Goal: Check status: Check status

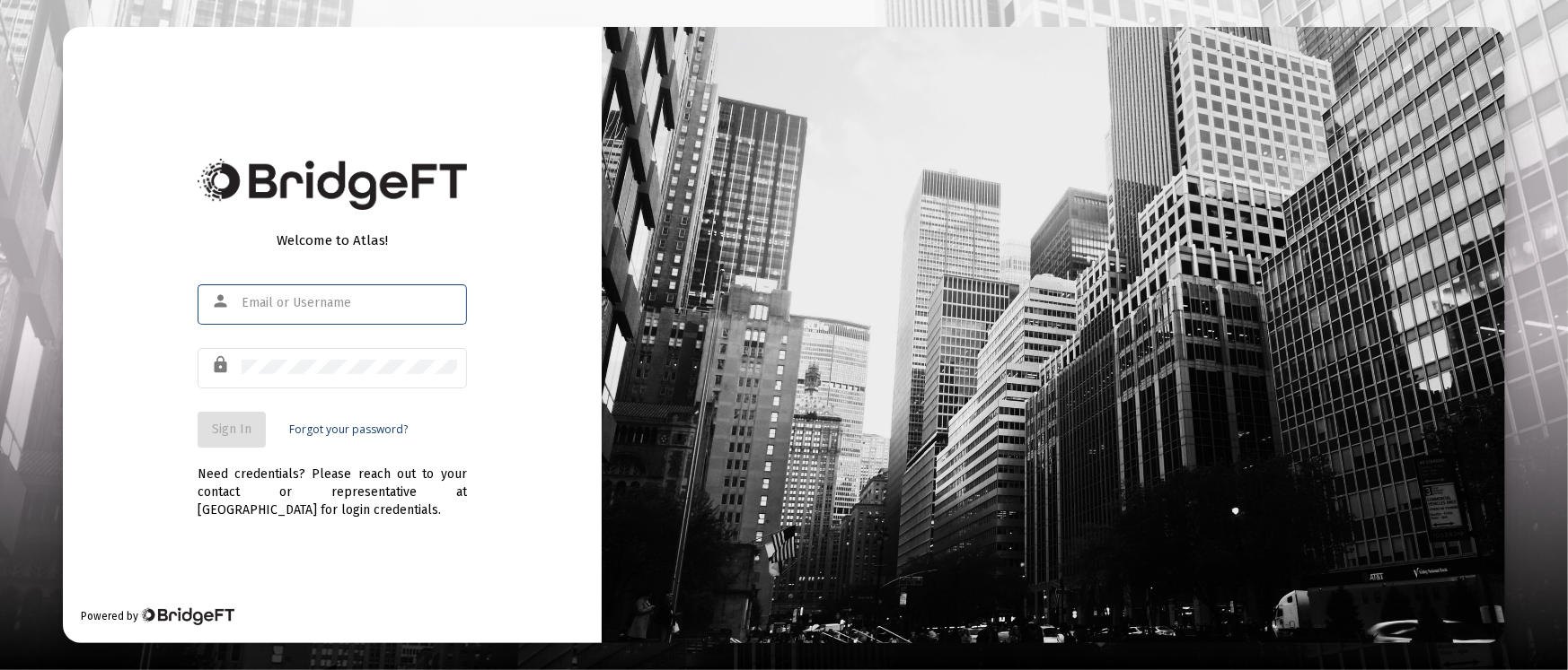
type input "[PERSON_NAME][EMAIL_ADDRESS][DOMAIN_NAME]"
click at [244, 436] on span "Sign In" at bounding box center [231, 429] width 39 height 15
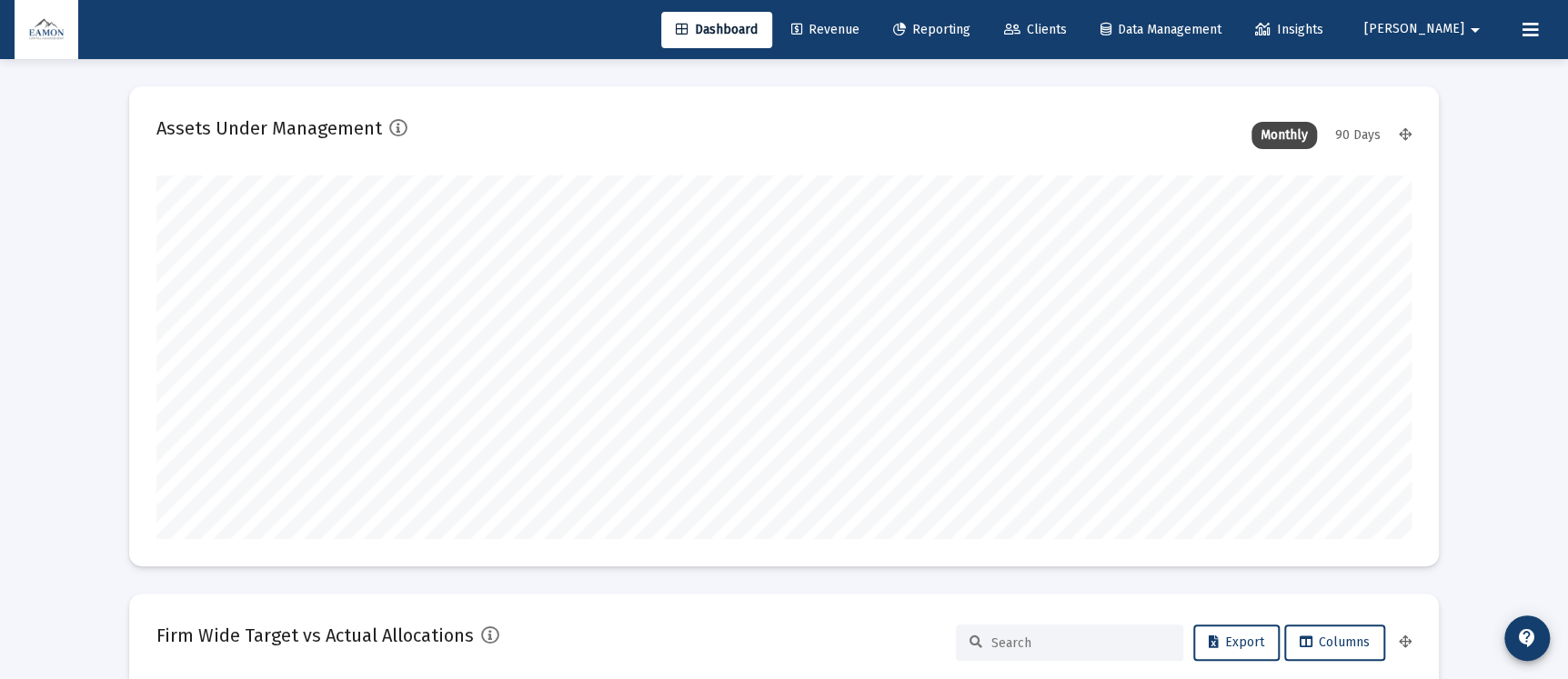
scroll to position [364, 1255]
type input "[DATE]"
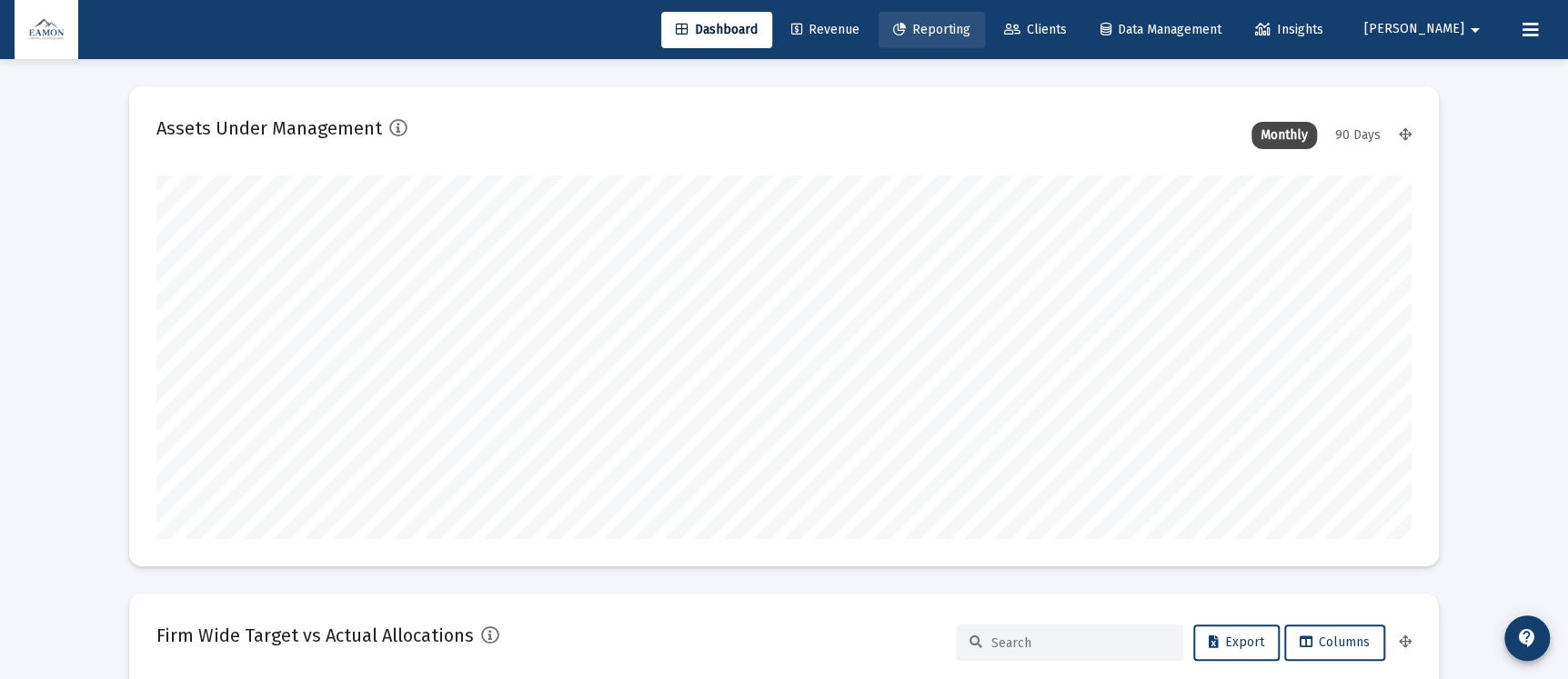
click at [985, 19] on link "Reporting" at bounding box center [931, 29] width 106 height 36
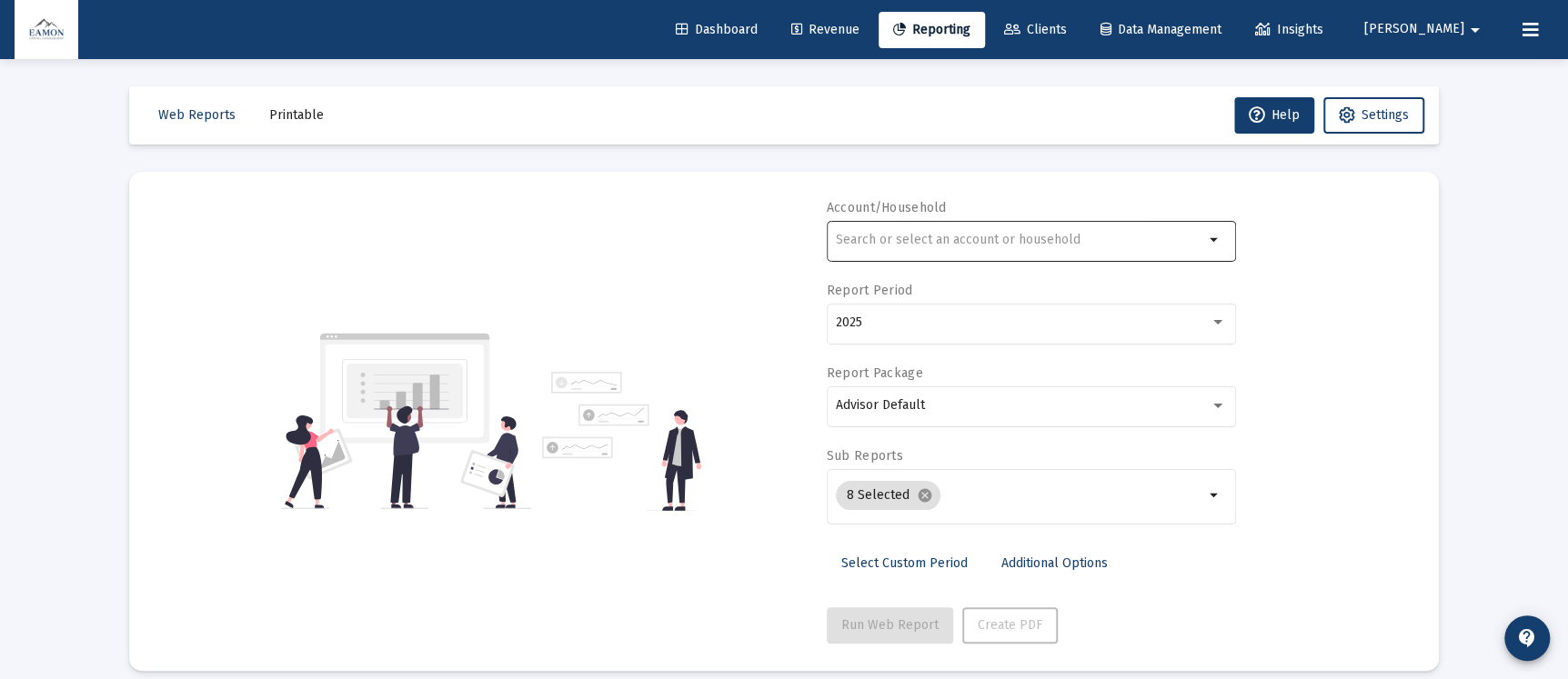
click at [978, 229] on div at bounding box center [1019, 239] width 369 height 45
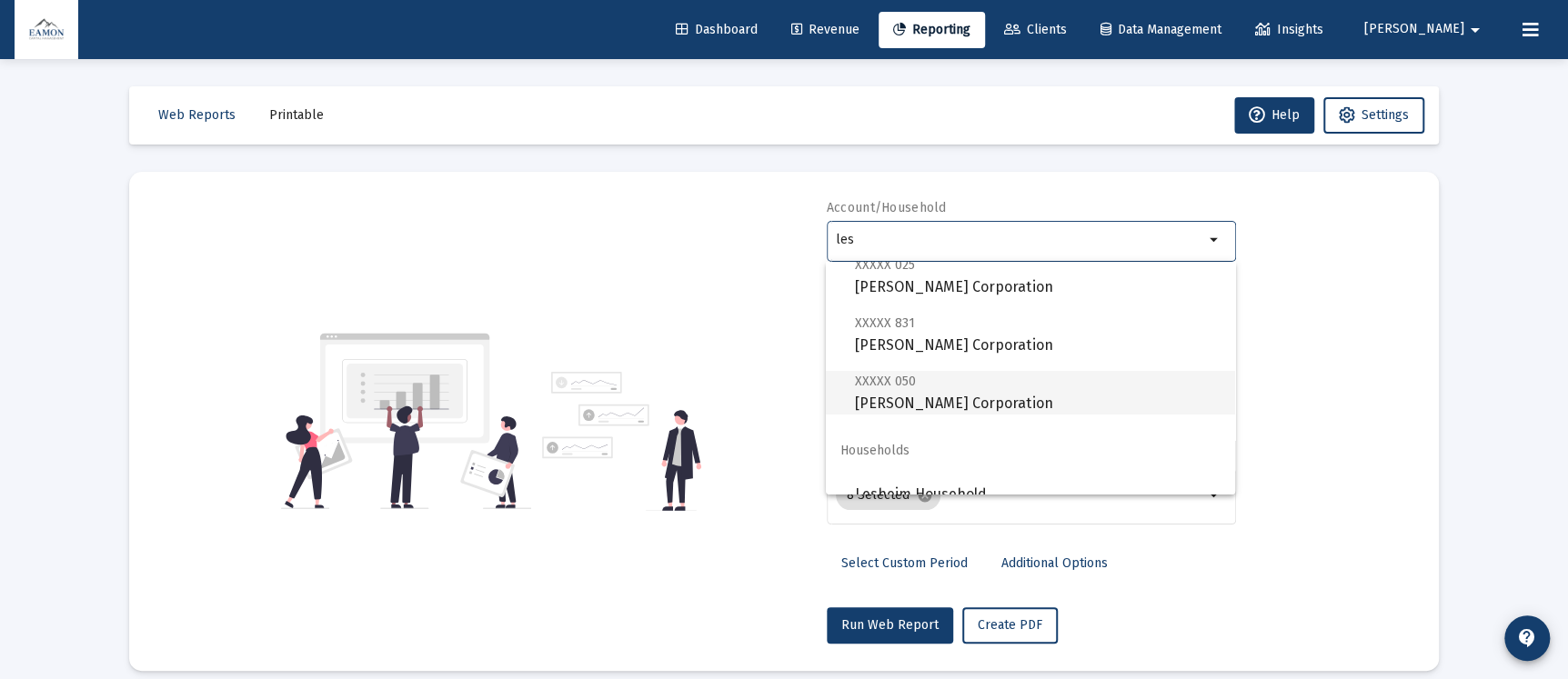
scroll to position [304, 0]
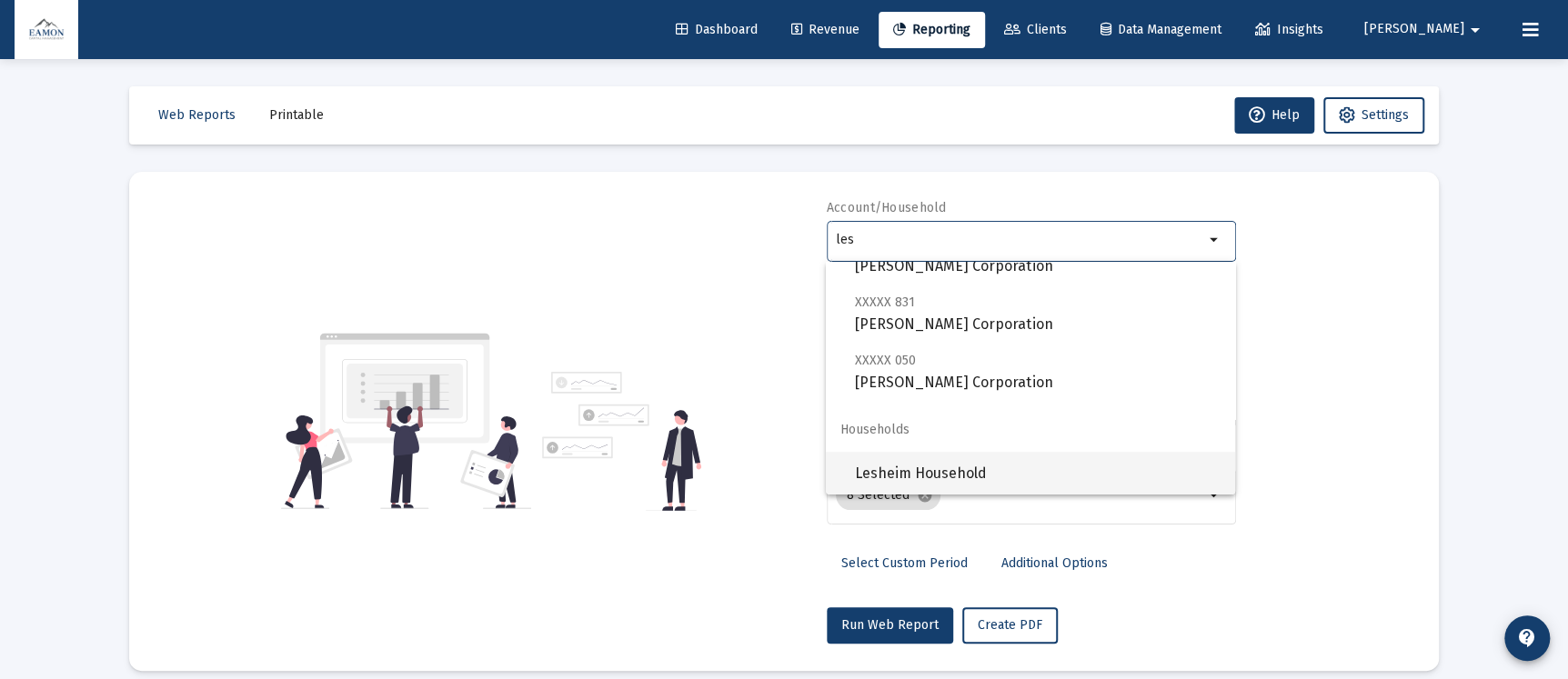
click at [942, 465] on span "Lesheim Household" at bounding box center [1038, 474] width 366 height 44
type input "Lesheim Household"
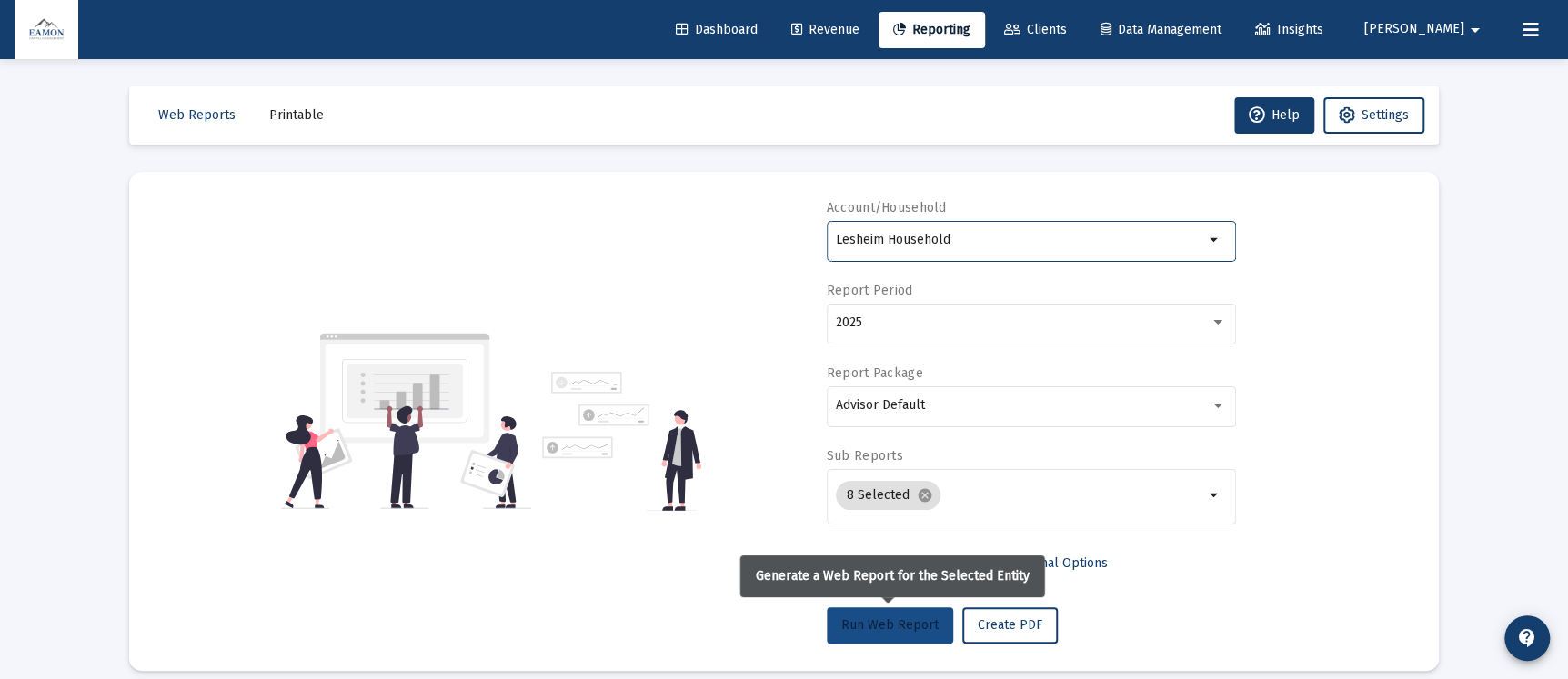
click at [890, 612] on button "Run Web Report" at bounding box center [890, 625] width 126 height 36
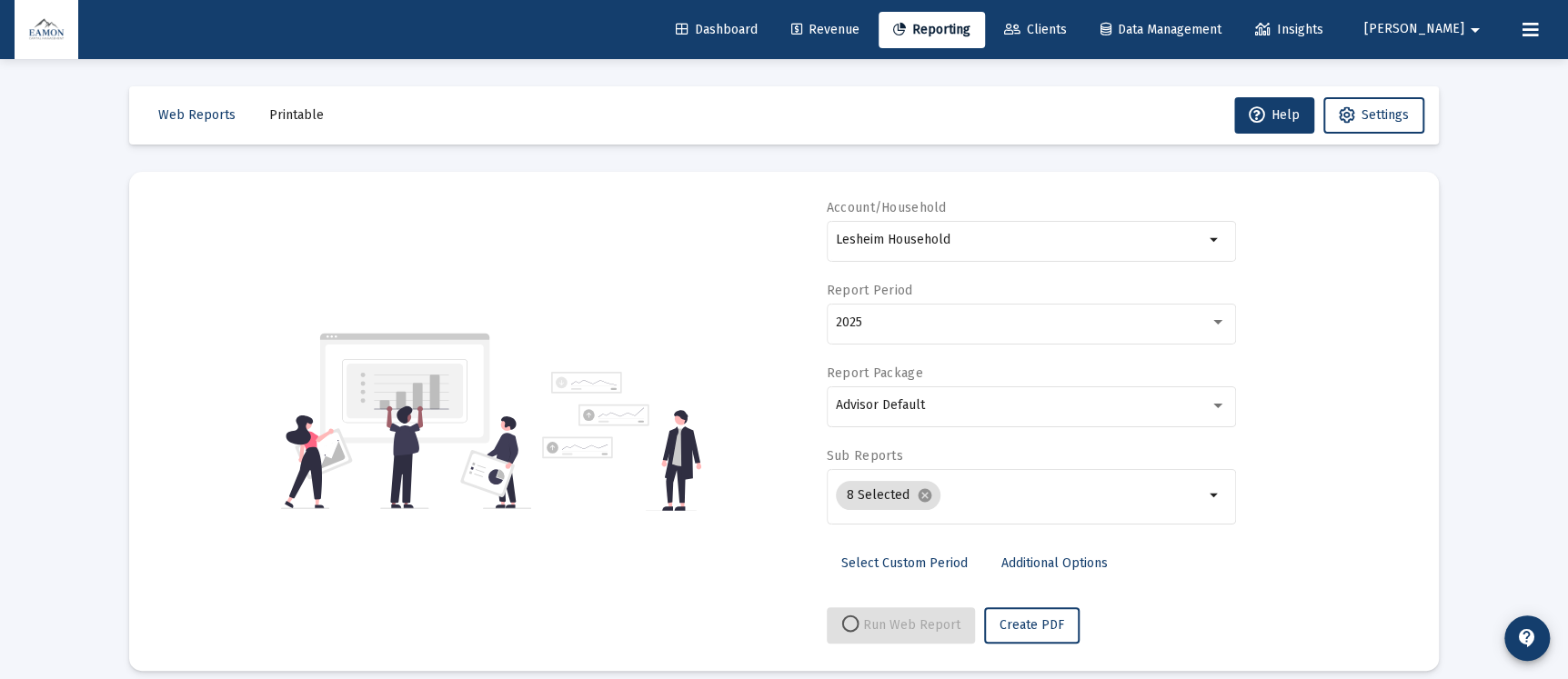
select select "View all"
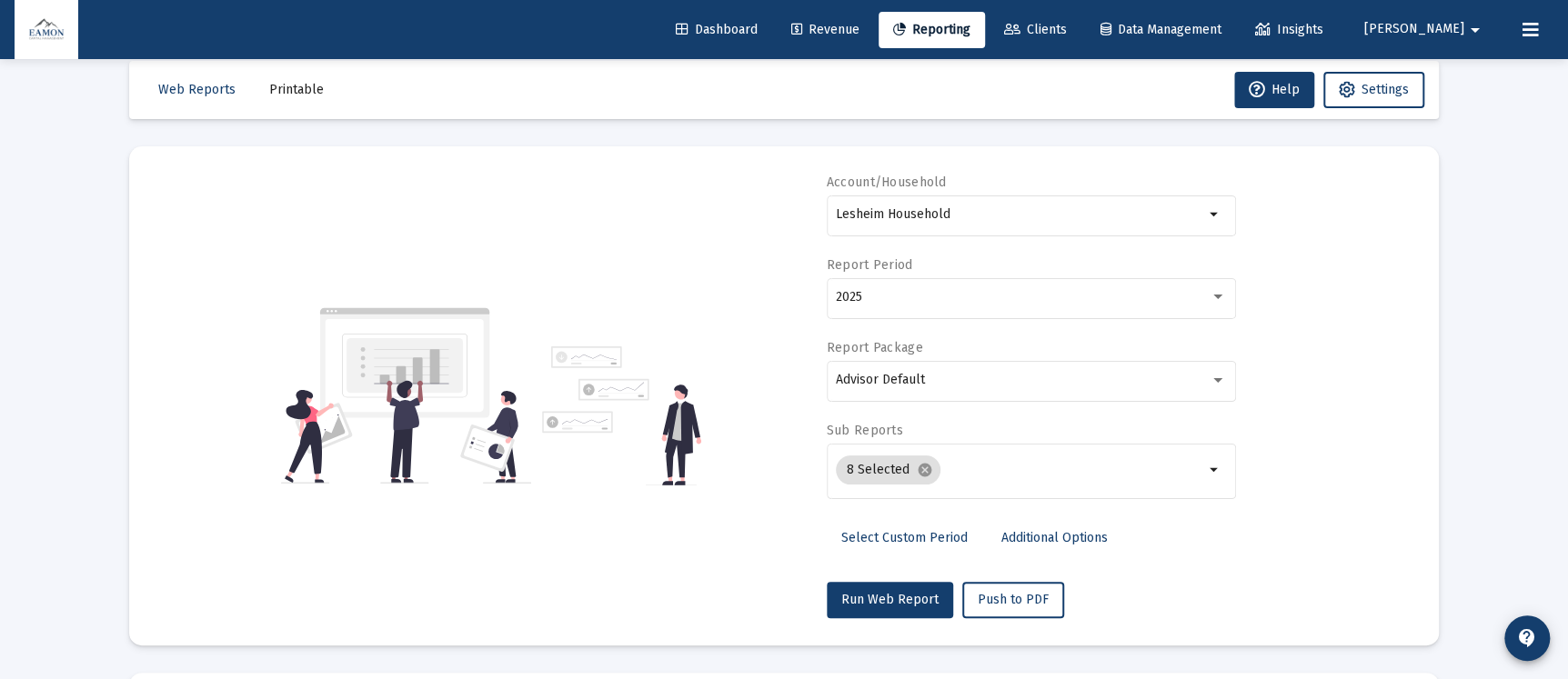
scroll to position [0, 0]
